Goal: Information Seeking & Learning: Learn about a topic

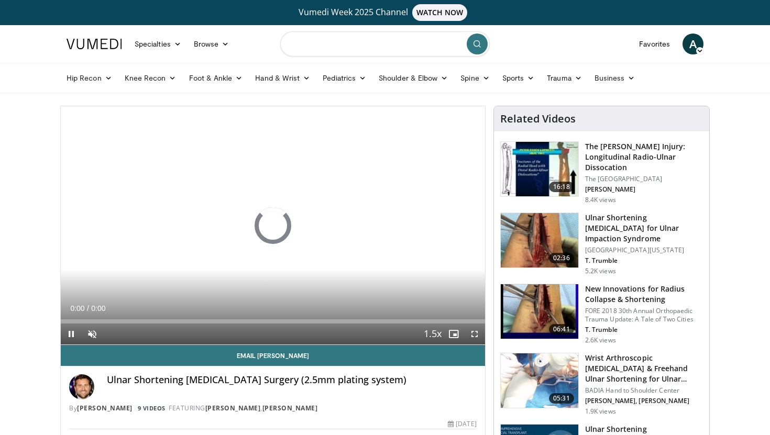
click at [352, 39] on input "Search topics, interventions" at bounding box center [385, 43] width 210 height 25
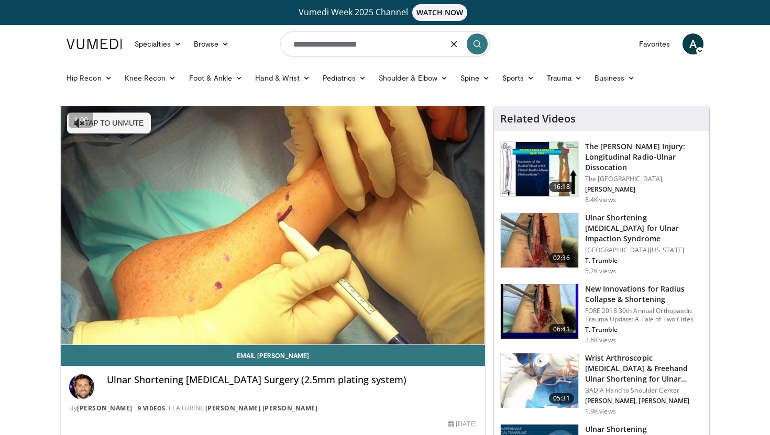
type input "**********"
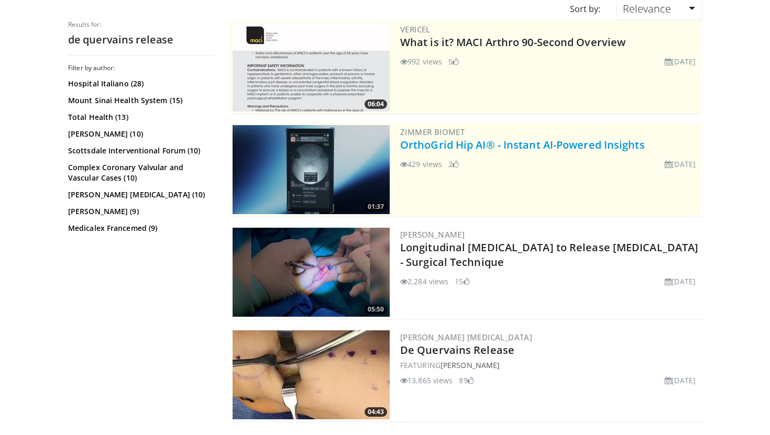
scroll to position [125, 0]
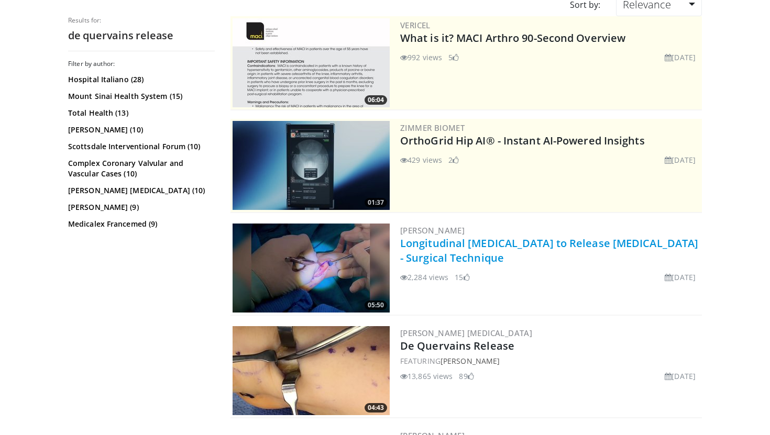
click at [469, 259] on link "Longitudinal [MEDICAL_DATA] to Release [MEDICAL_DATA] - Surgical Technique" at bounding box center [549, 250] width 298 height 29
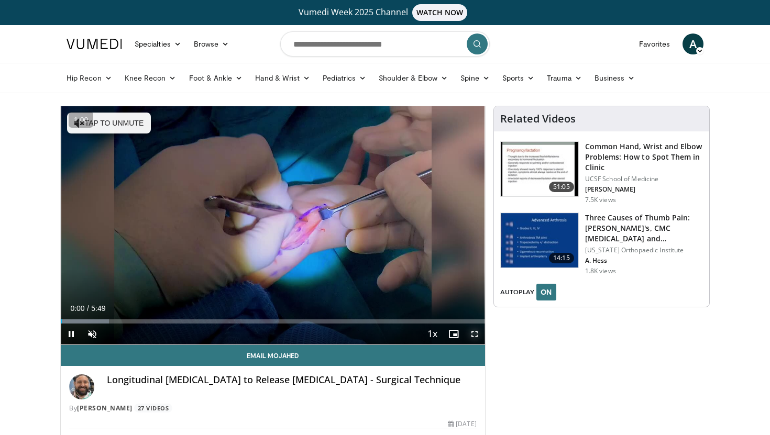
click at [475, 338] on span "Video Player" at bounding box center [474, 334] width 21 height 21
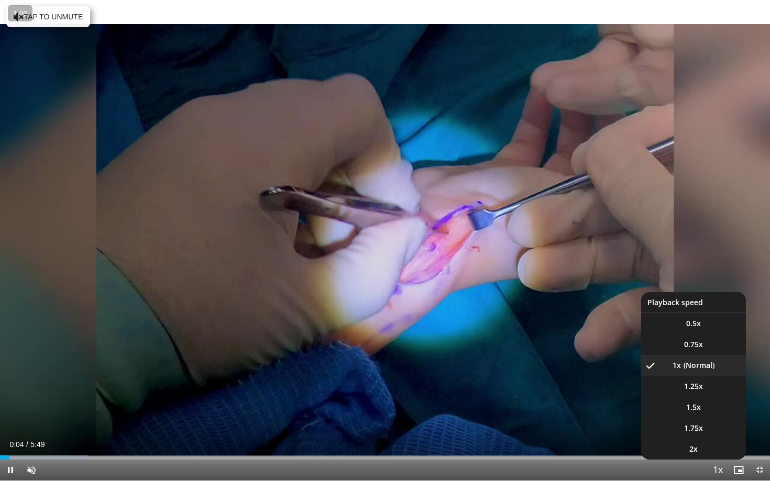
click at [720, 435] on span "Video Player" at bounding box center [717, 471] width 15 height 21
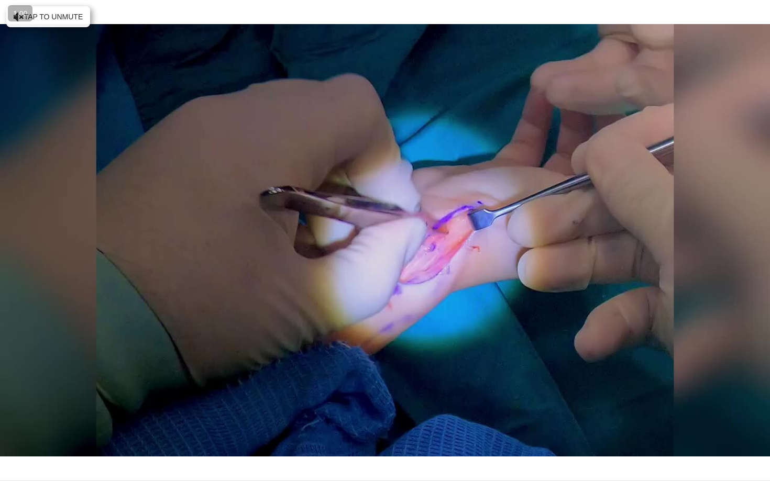
click at [720, 435] on video-js "**********" at bounding box center [385, 240] width 770 height 481
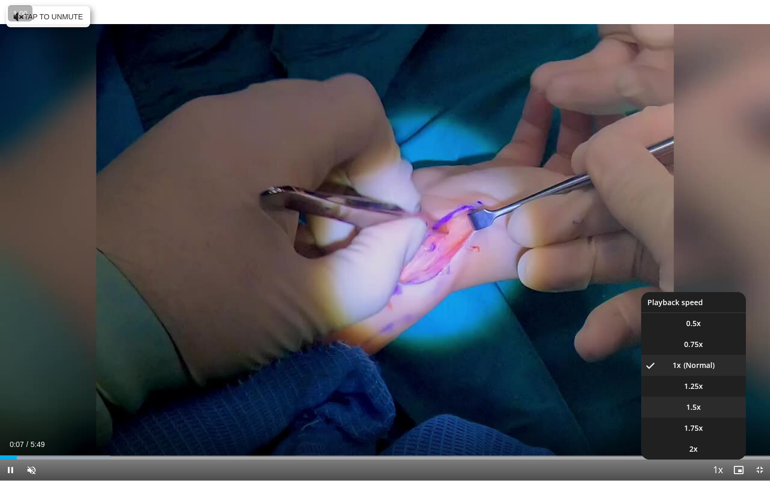
click at [705, 413] on li "1.5x" at bounding box center [693, 407] width 105 height 21
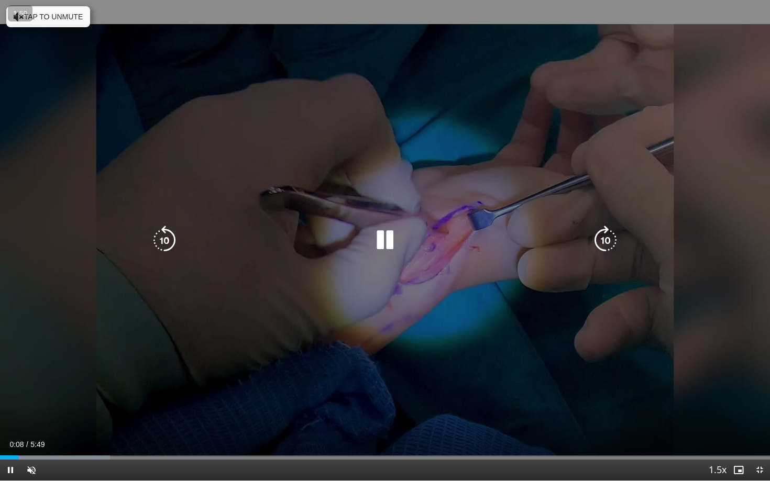
click at [387, 247] on icon "Video Player" at bounding box center [384, 240] width 29 height 29
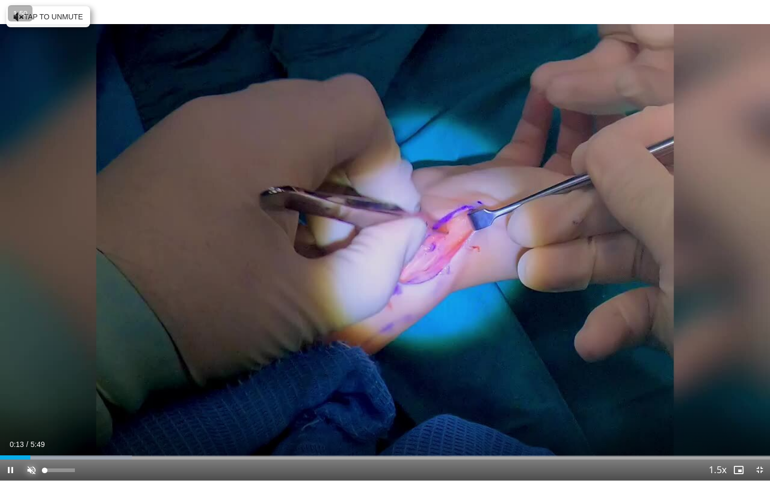
click at [28, 435] on span "Video Player" at bounding box center [31, 470] width 21 height 21
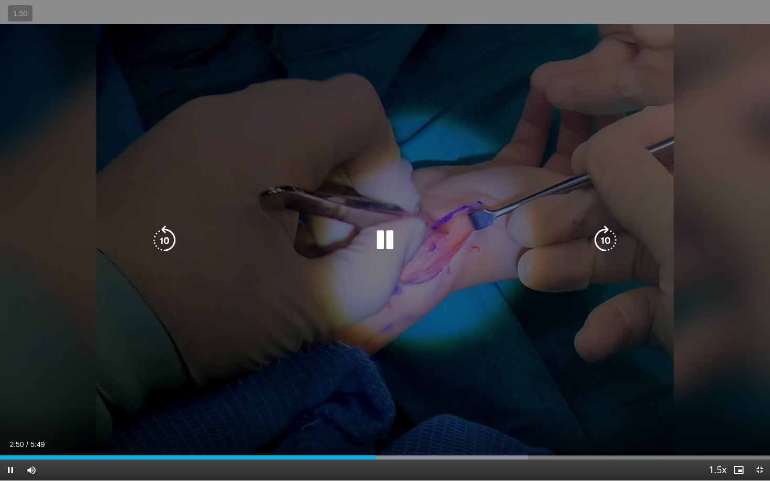
click at [408, 183] on div "10 seconds Tap to unmute" at bounding box center [385, 240] width 770 height 481
